Goal: Information Seeking & Learning: Learn about a topic

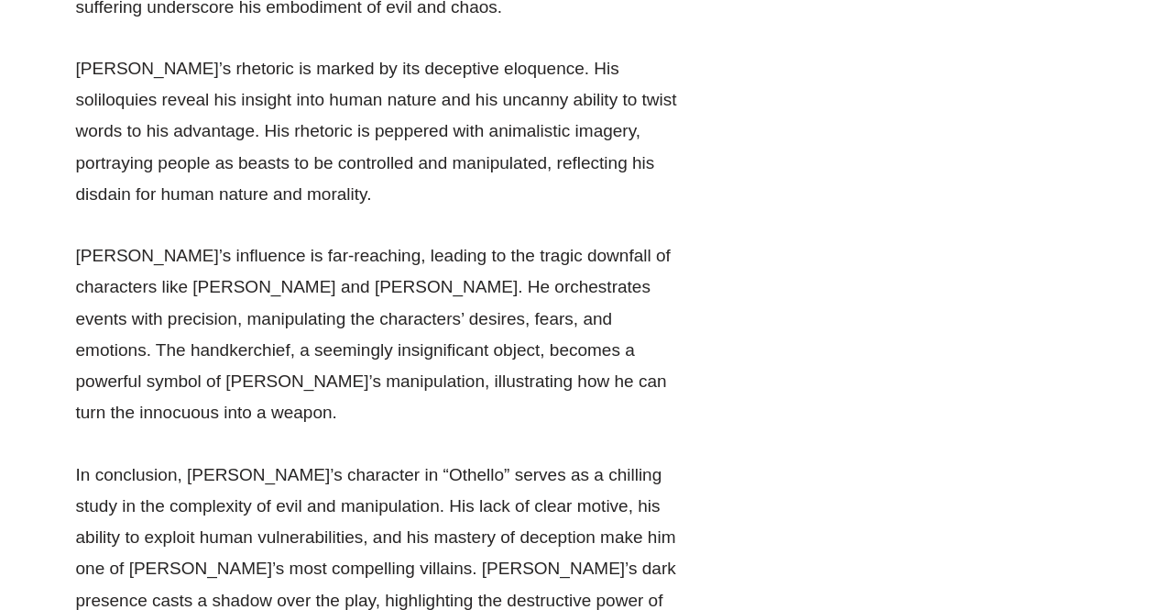
scroll to position [16214, 0]
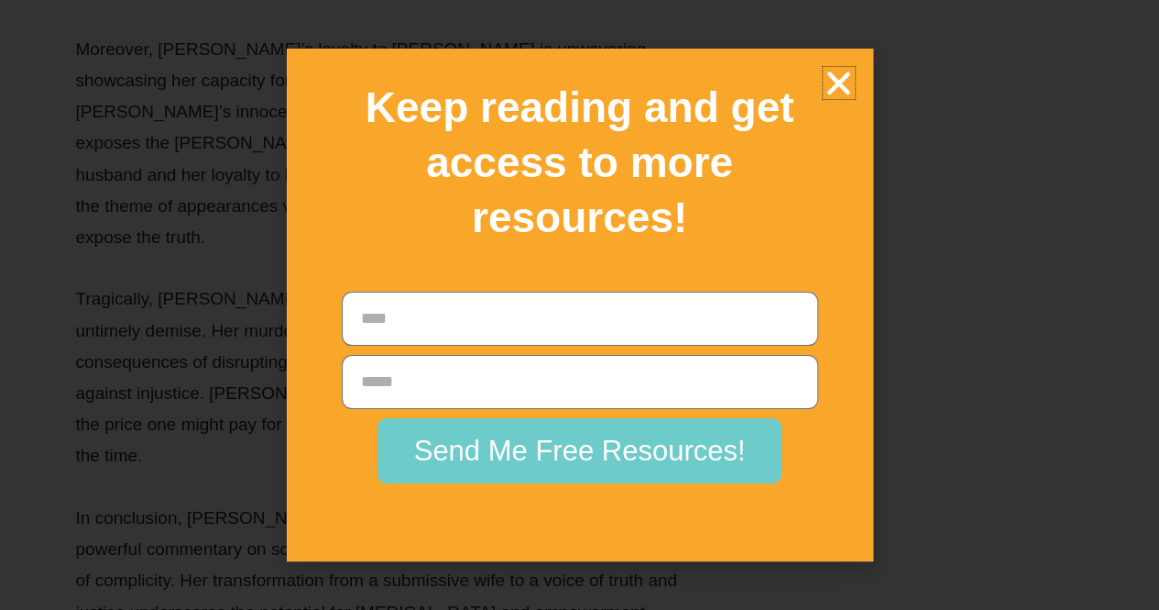
scroll to position [19616, 0]
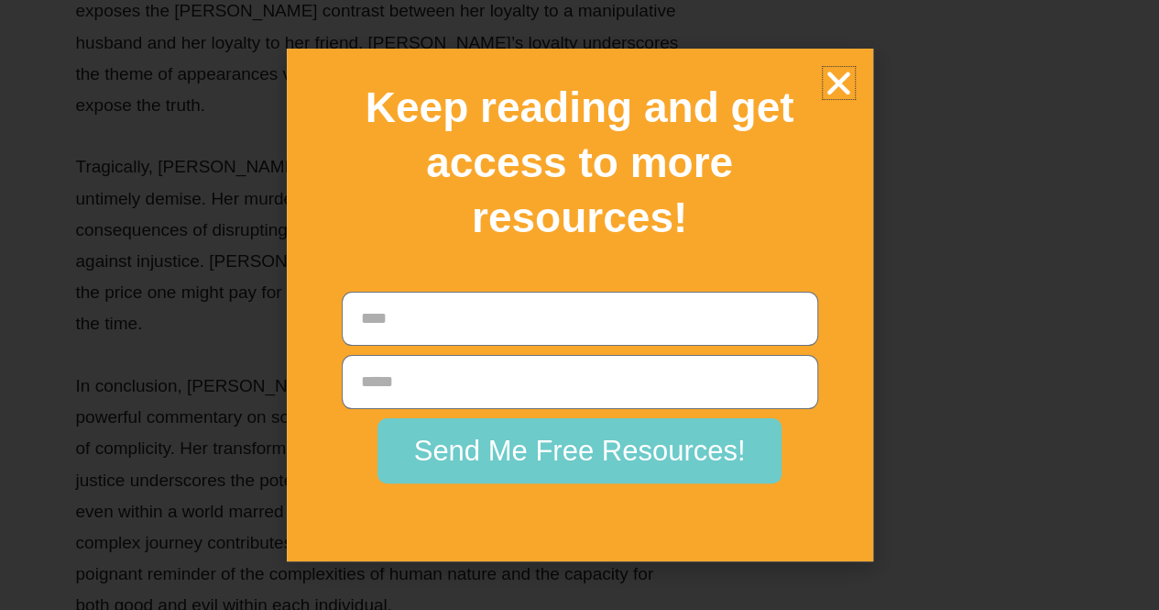
click at [840, 77] on icon "Close" at bounding box center [839, 83] width 32 height 32
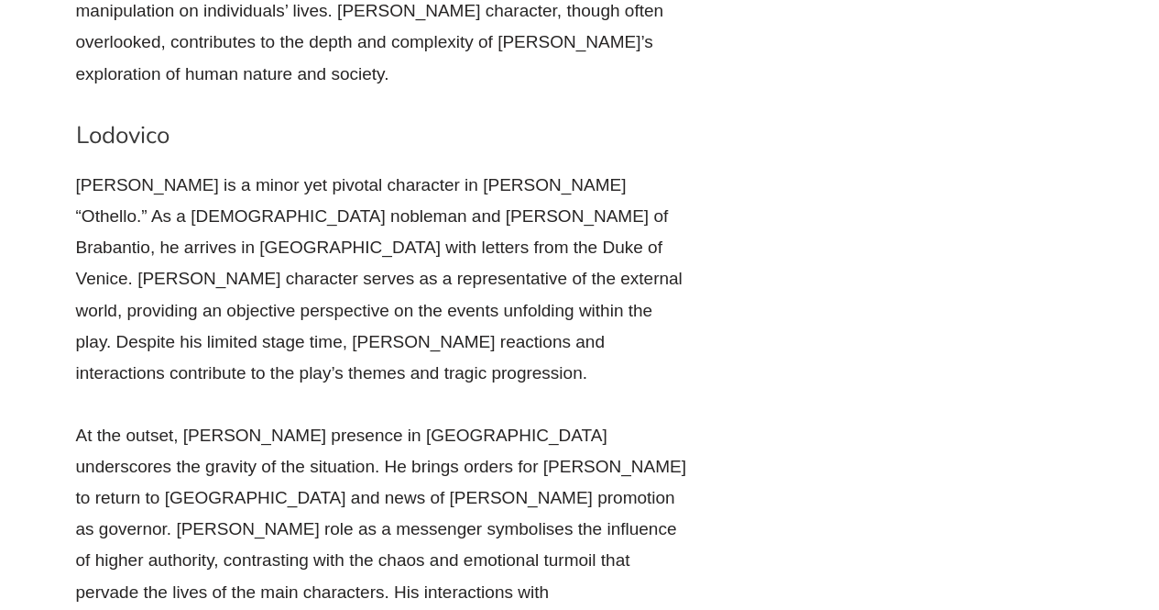
scroll to position [27581, 0]
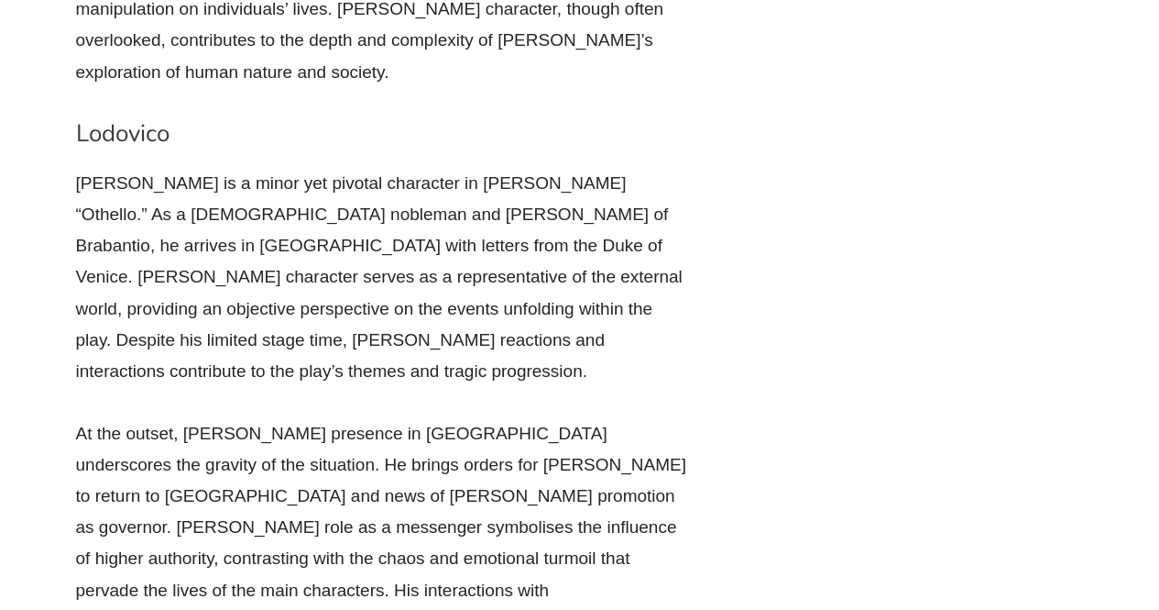
drag, startPoint x: 0, startPoint y: 317, endPoint x: 7, endPoint y: 325, distance: 11.0
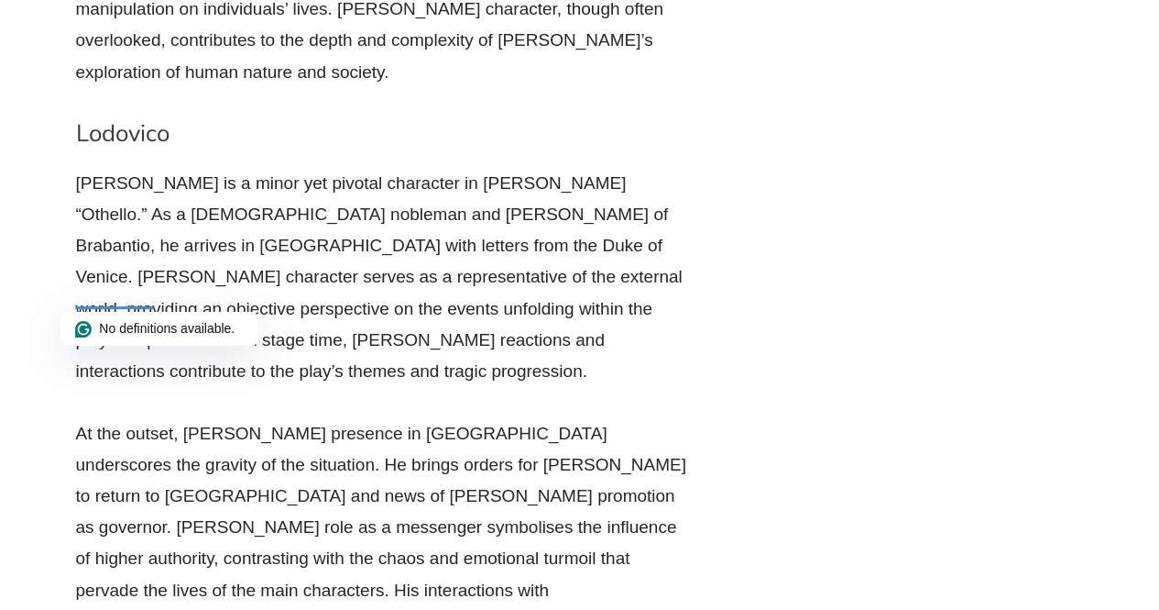
drag, startPoint x: 0, startPoint y: 267, endPoint x: 27, endPoint y: 236, distance: 40.3
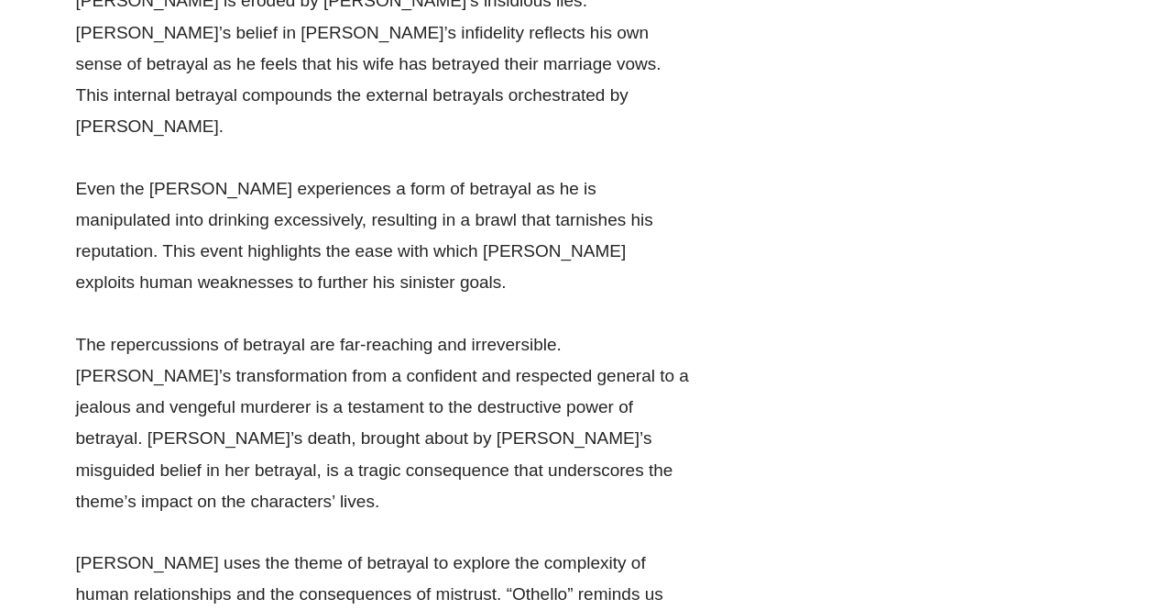
scroll to position [42672, 0]
